Goal: Transaction & Acquisition: Purchase product/service

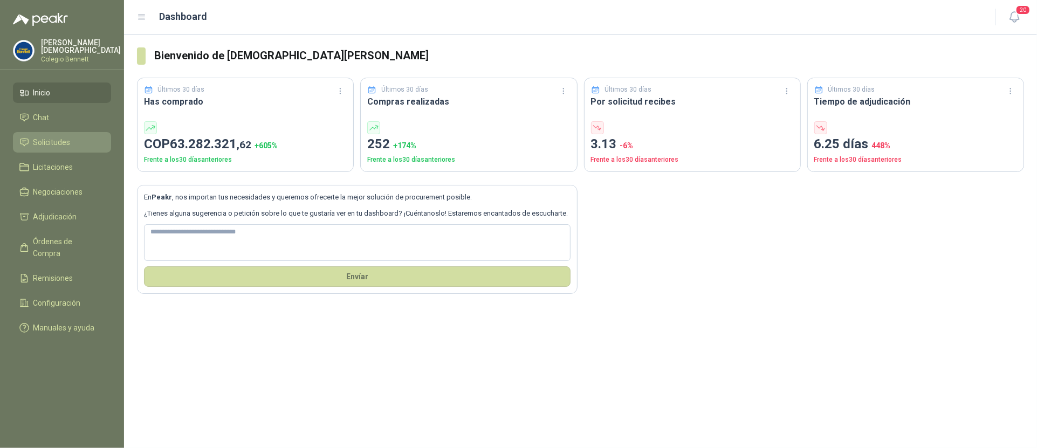
click at [31, 138] on li "Solicitudes" at bounding box center [61, 142] width 85 height 12
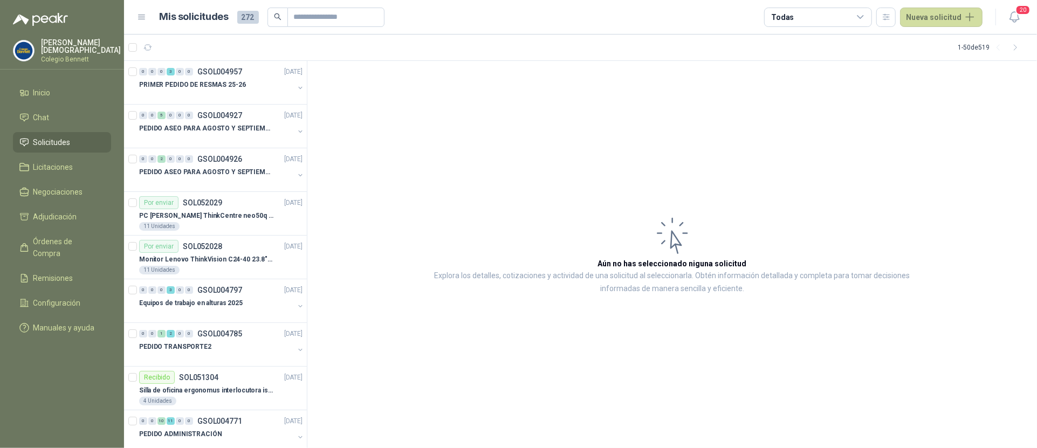
click at [90, 49] on div "[PERSON_NAME][GEOGRAPHIC_DATA][PERSON_NAME]" at bounding box center [81, 51] width 80 height 24
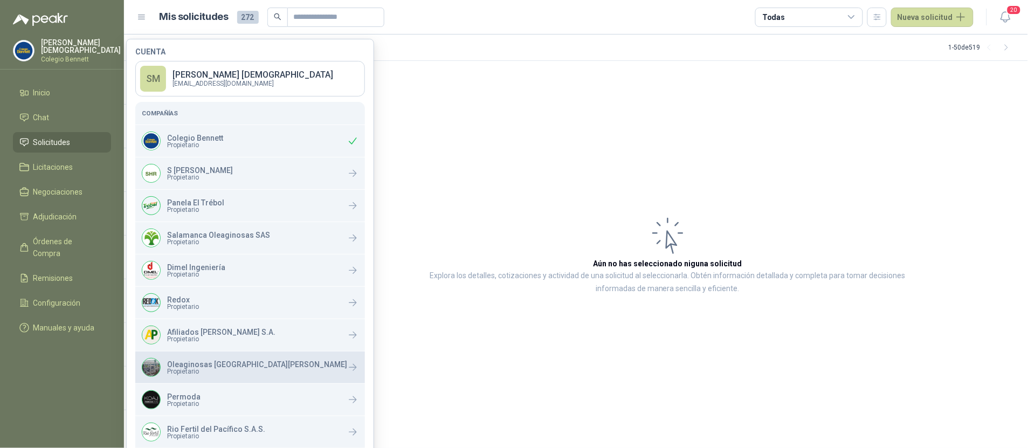
scroll to position [107, 0]
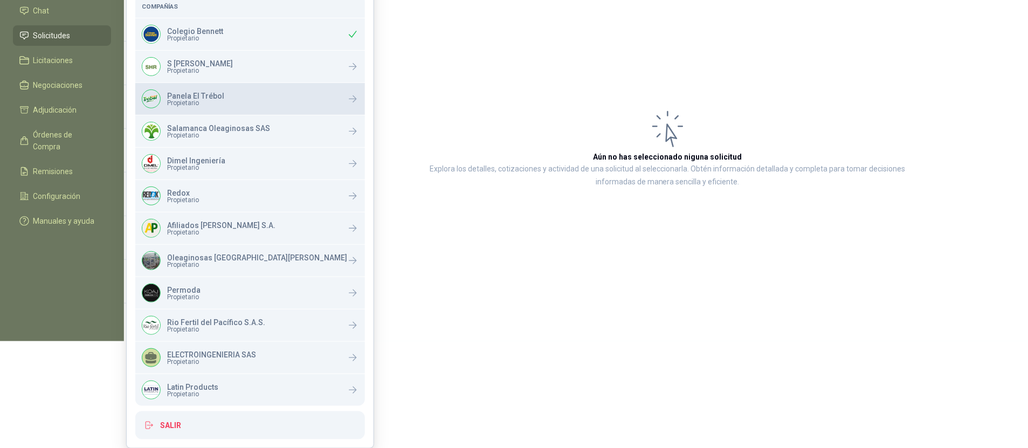
click at [200, 93] on p "Panela El Trébol" at bounding box center [195, 96] width 57 height 8
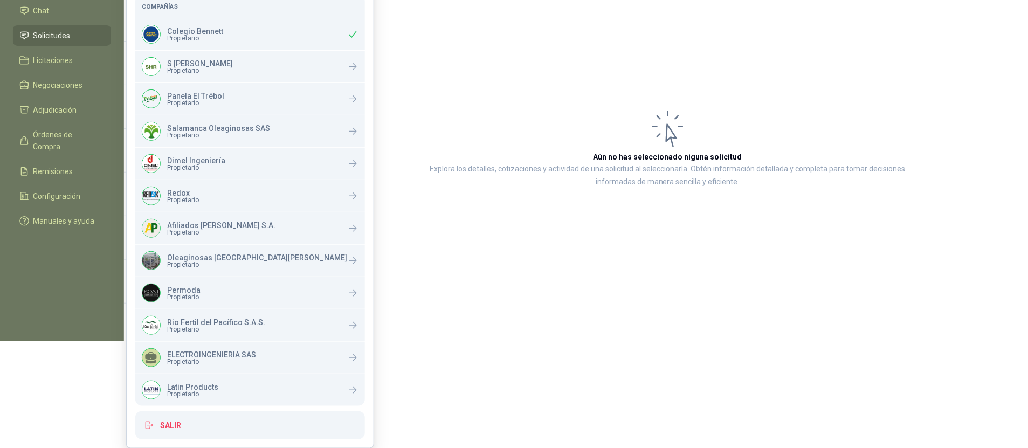
scroll to position [0, 0]
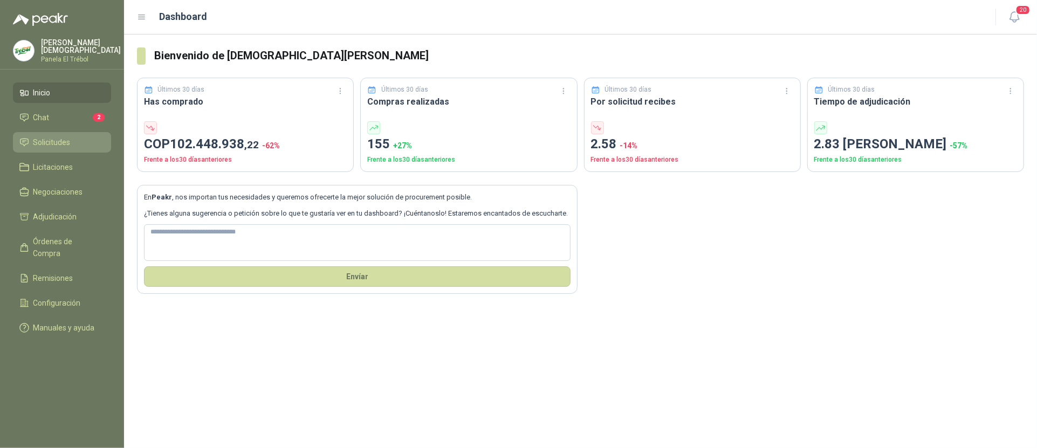
click at [42, 146] on link "Solicitudes" at bounding box center [62, 142] width 98 height 20
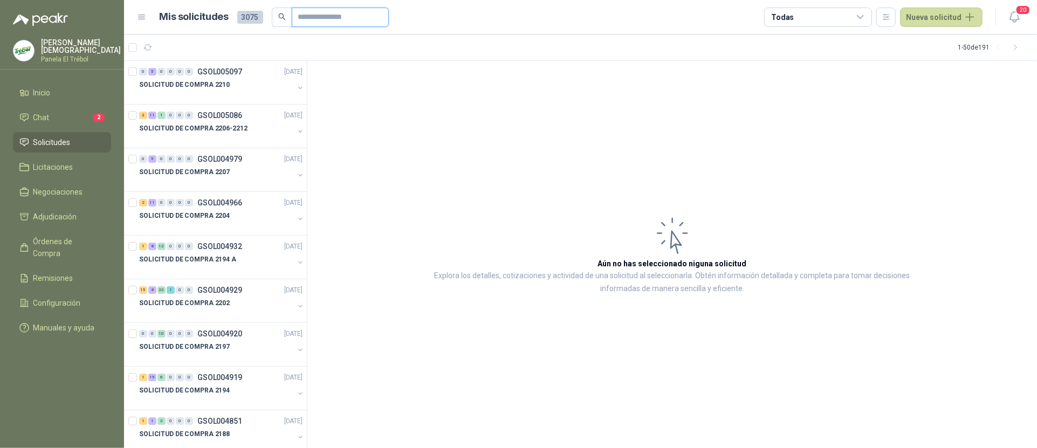
click at [312, 15] on input "text" at bounding box center [336, 17] width 76 height 18
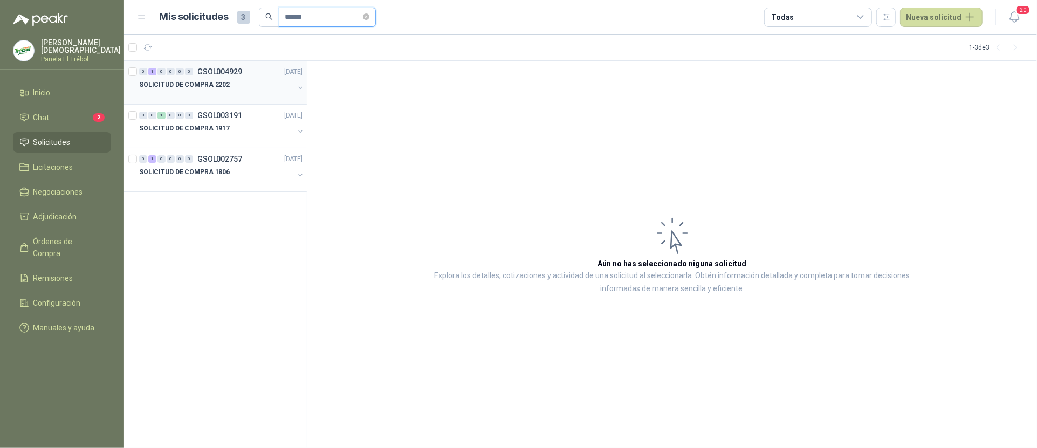
type input "******"
click at [205, 92] on div at bounding box center [216, 95] width 155 height 9
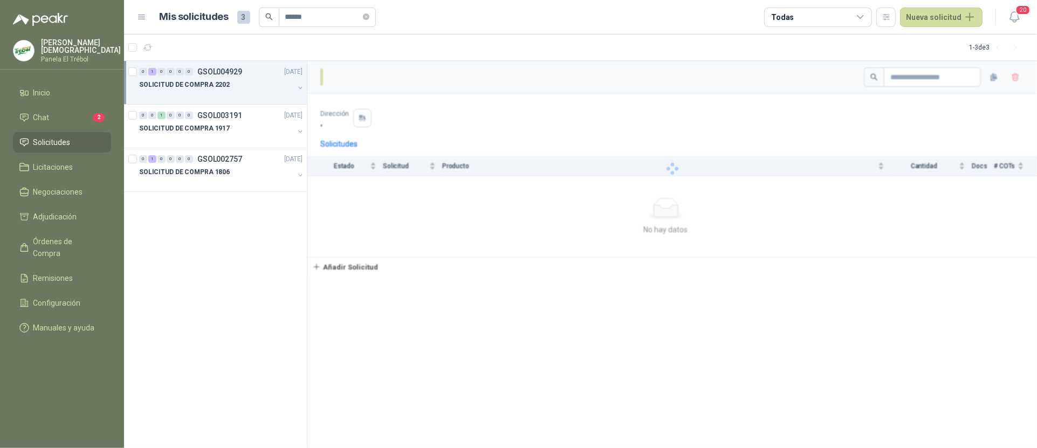
click at [209, 91] on div at bounding box center [216, 95] width 155 height 9
click at [218, 122] on div "509096 | CONTACTOR SCHNEIDER LCI-D38" at bounding box center [227, 128] width 152 height 13
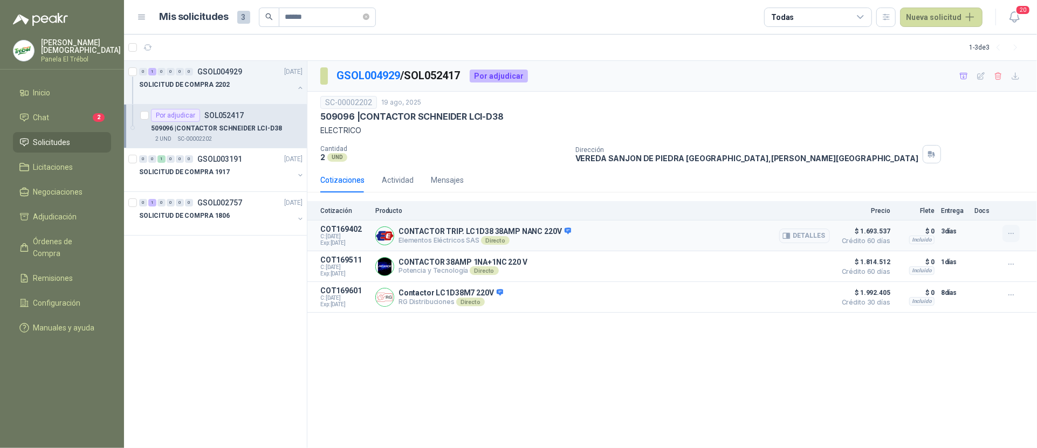
click at [1013, 236] on icon "button" at bounding box center [1011, 233] width 9 height 9
click at [957, 188] on button "Añadir" at bounding box center [990, 190] width 86 height 17
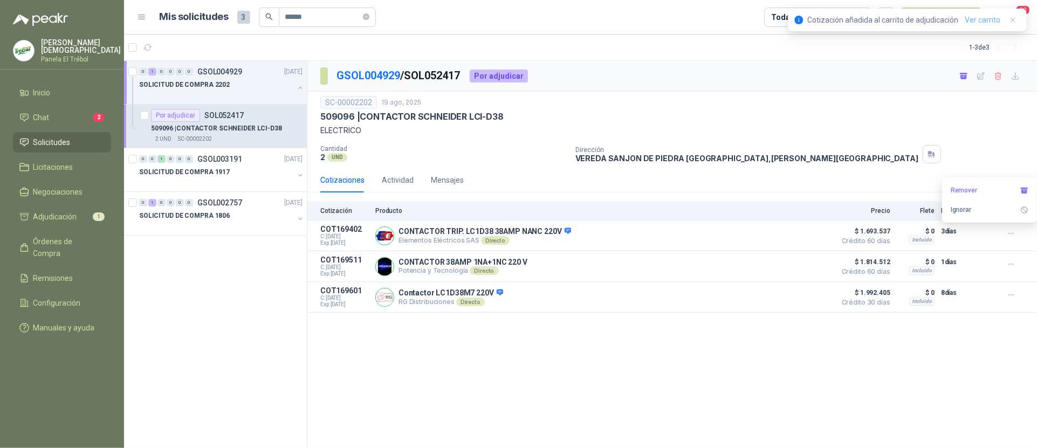
click at [981, 16] on link "Ver carrito" at bounding box center [983, 20] width 36 height 12
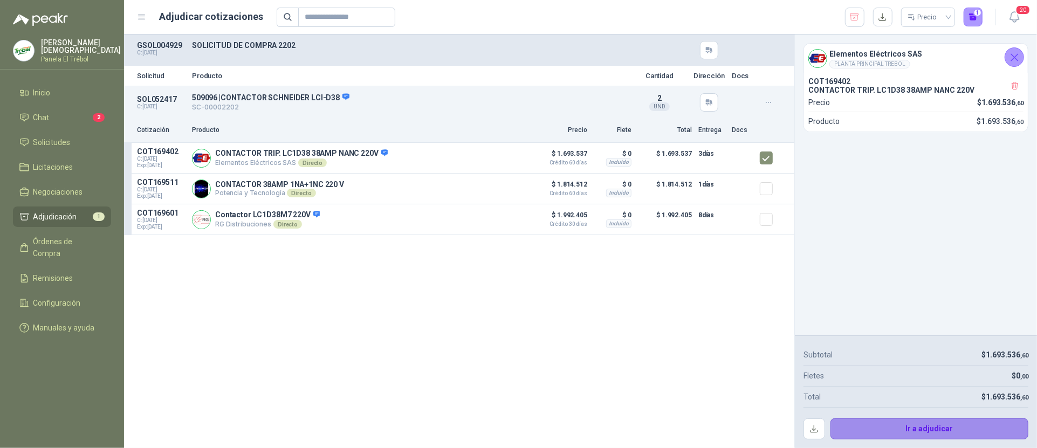
click at [936, 431] on button "Ir a adjudicar" at bounding box center [930, 430] width 198 height 22
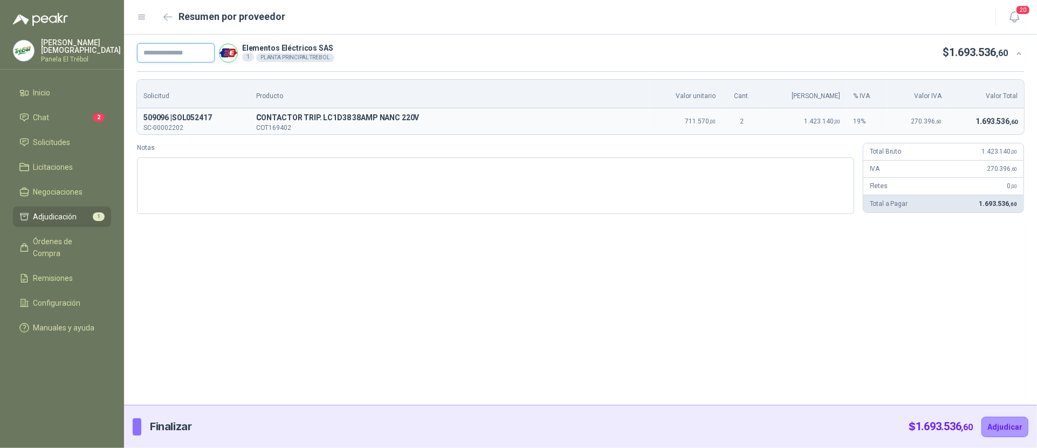
click at [182, 58] on input "text" at bounding box center [176, 52] width 78 height 19
paste input "**********"
type input "**********"
click at [993, 424] on button "Adjudicar" at bounding box center [1005, 427] width 47 height 20
